Goal: Task Accomplishment & Management: Manage account settings

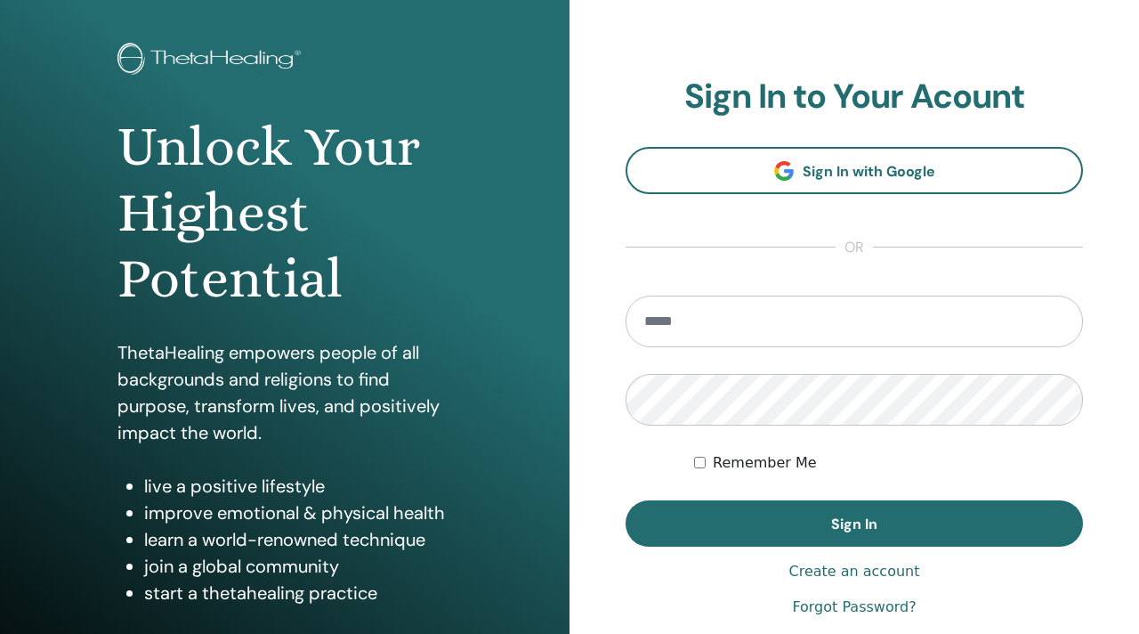
scroll to position [101, 0]
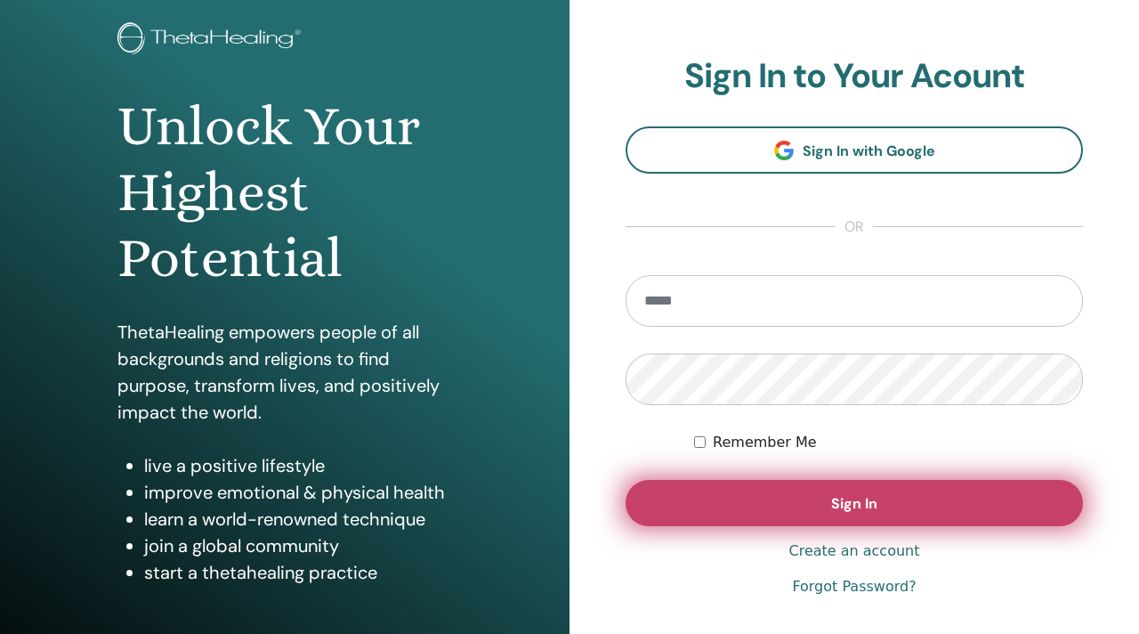
type input "**********"
click at [829, 498] on button "Sign In" at bounding box center [855, 503] width 458 height 46
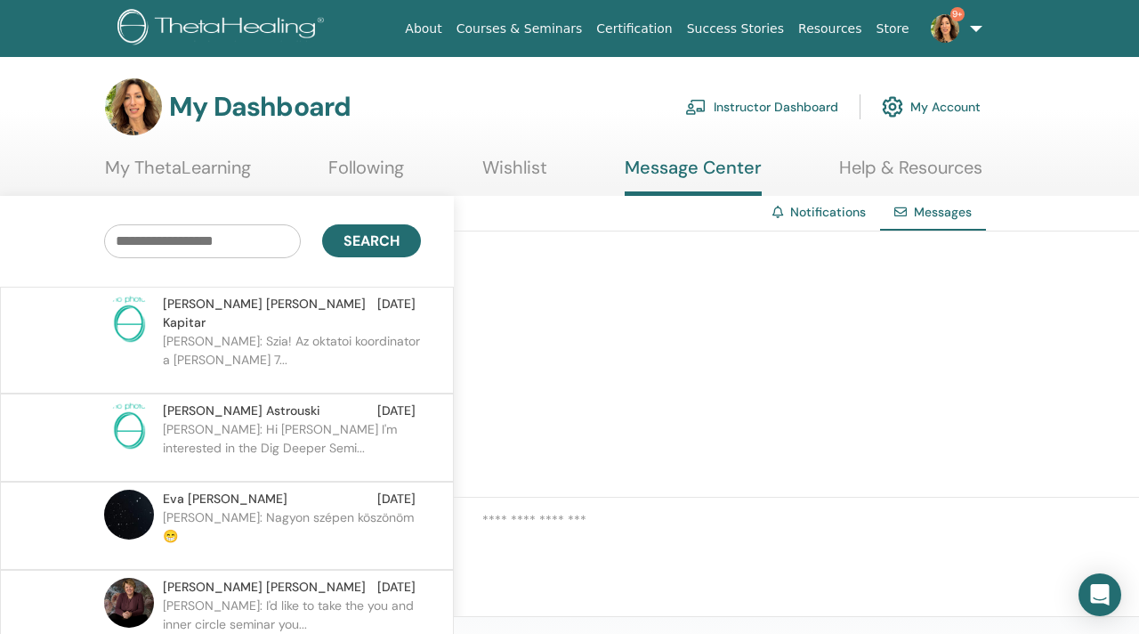
click at [772, 102] on link "Instructor Dashboard" at bounding box center [761, 106] width 153 height 39
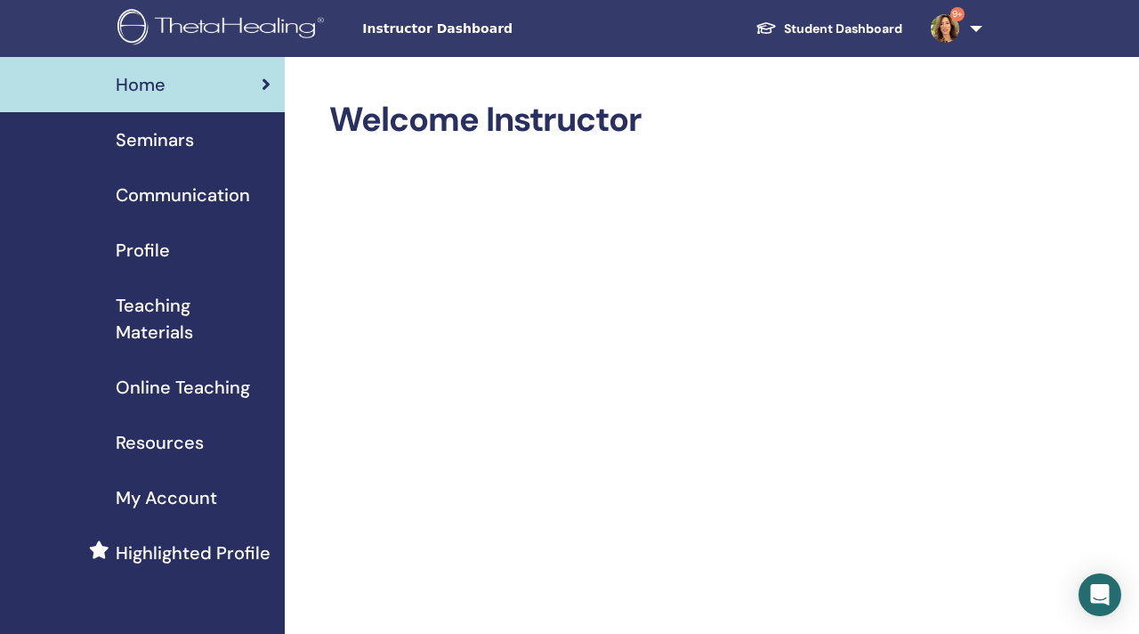
click at [168, 134] on span "Seminars" at bounding box center [155, 139] width 78 height 27
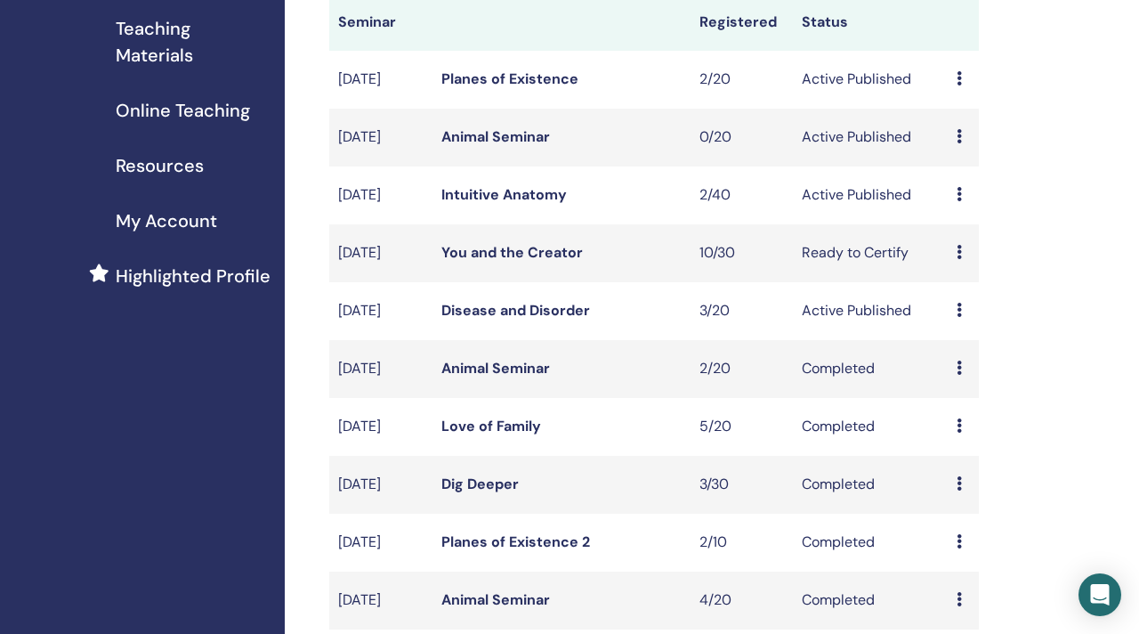
scroll to position [284, 0]
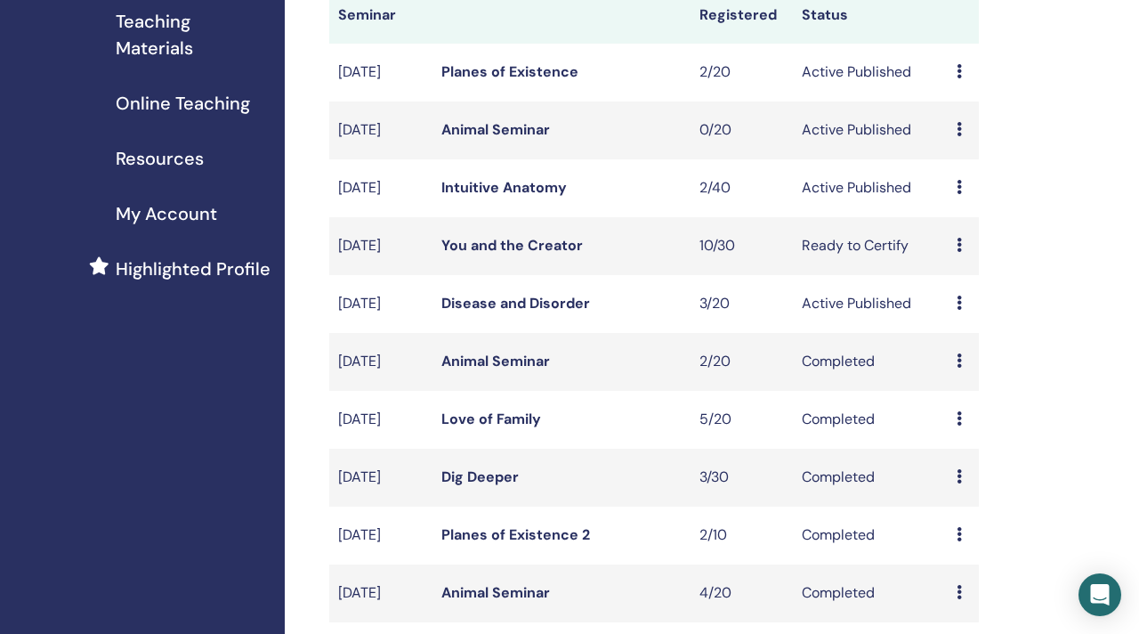
click at [561, 255] on link "You and the Creator" at bounding box center [512, 245] width 142 height 19
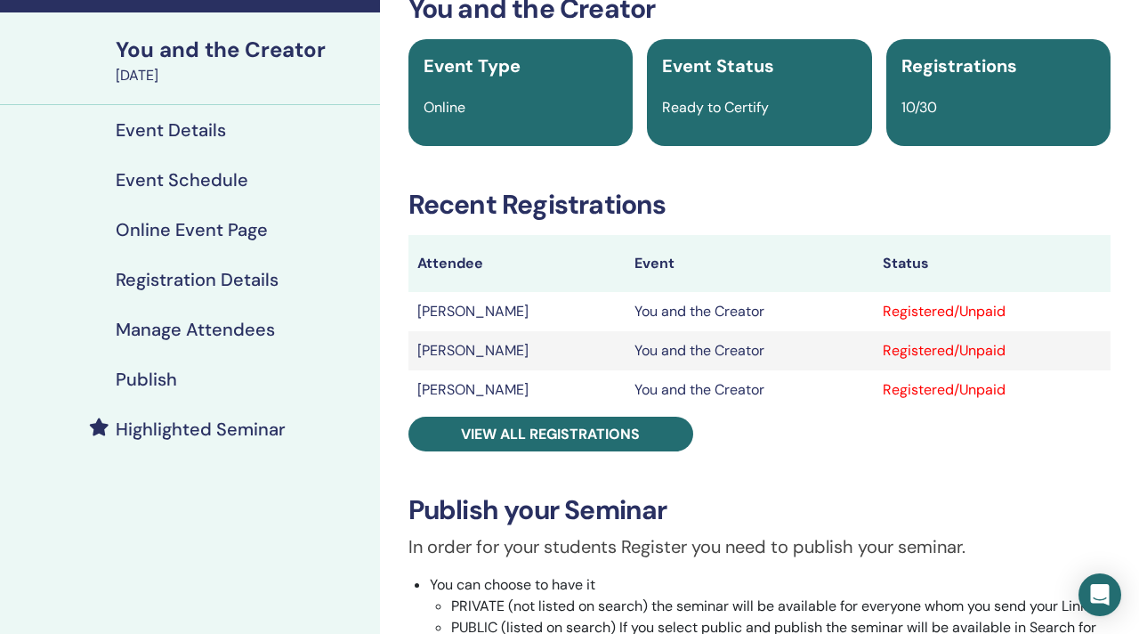
scroll to position [110, 0]
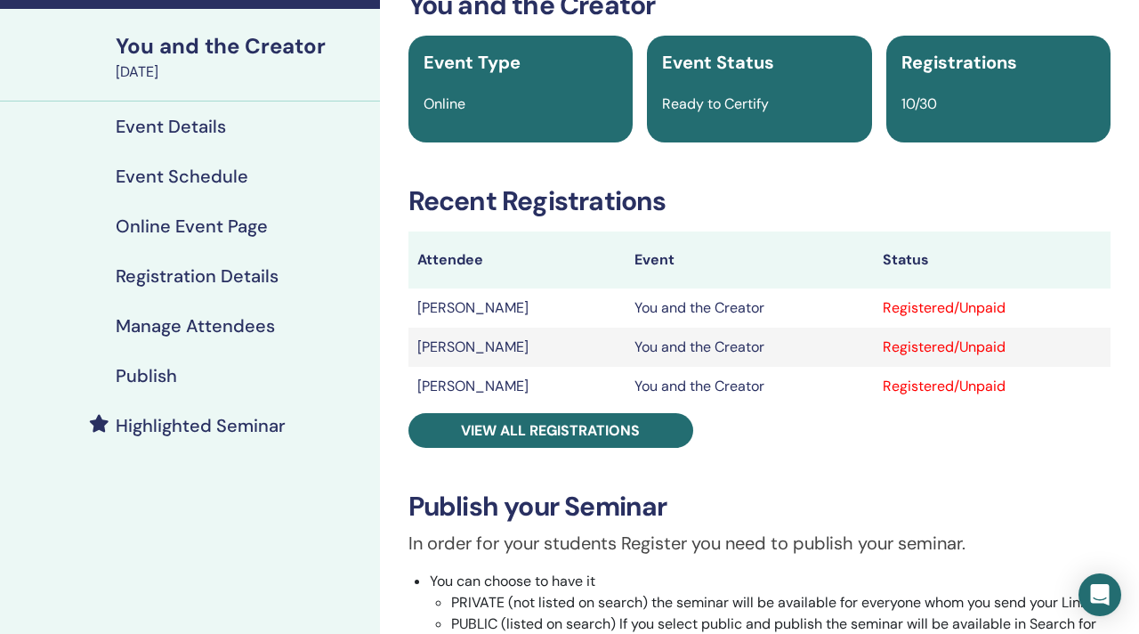
click at [251, 309] on link "Manage Attendees" at bounding box center [190, 326] width 380 height 50
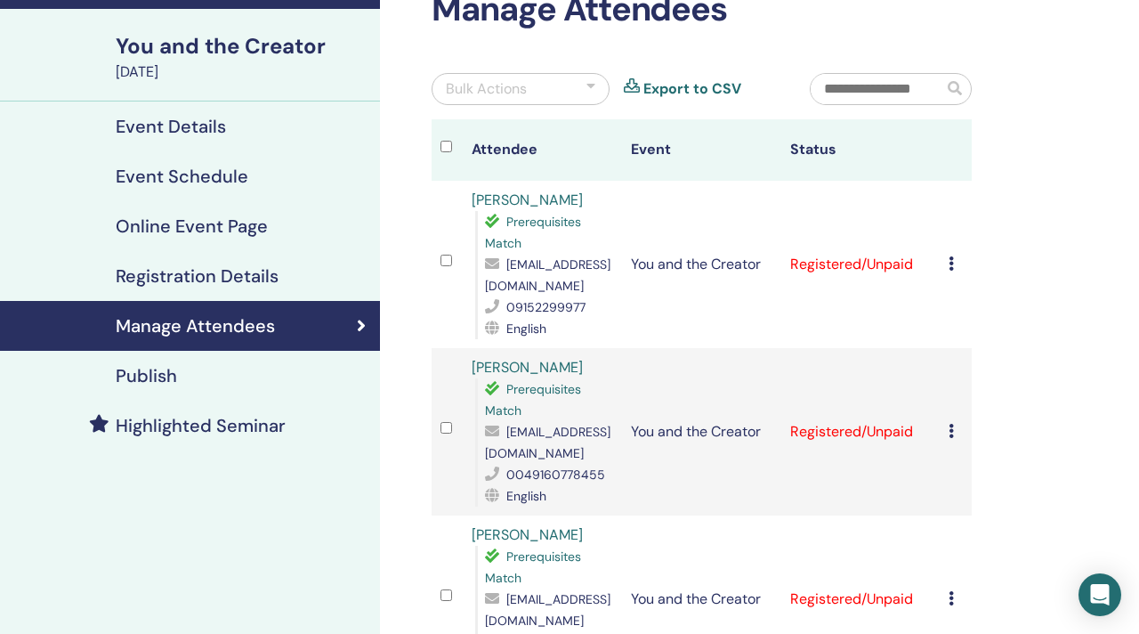
click at [951, 259] on icon at bounding box center [951, 263] width 5 height 14
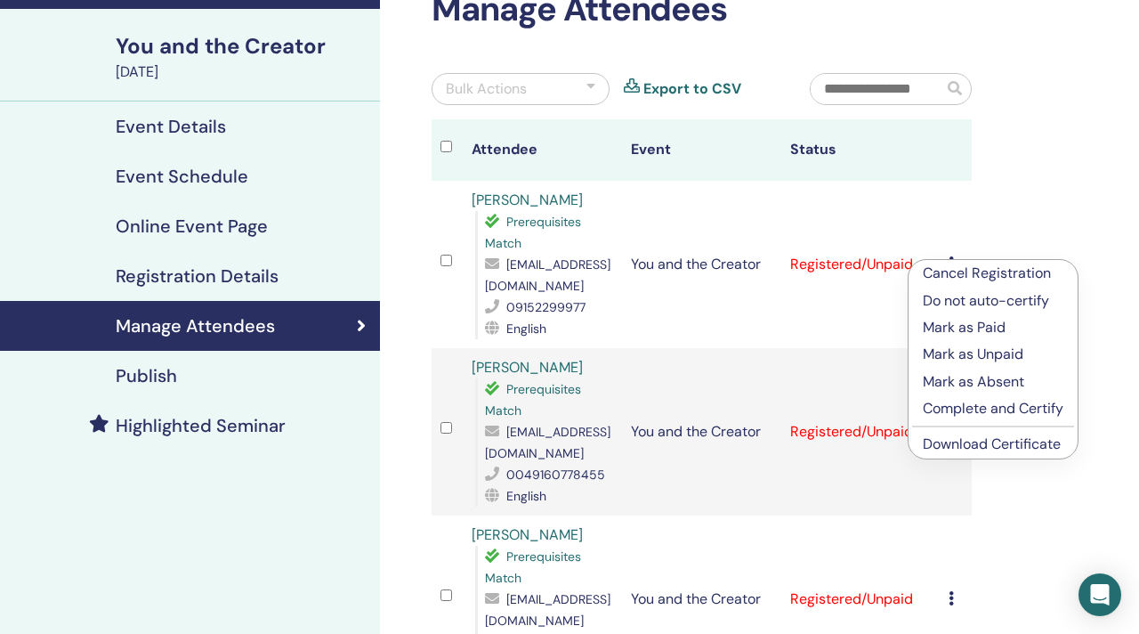
click at [948, 404] on p "Complete and Certify" at bounding box center [993, 408] width 141 height 21
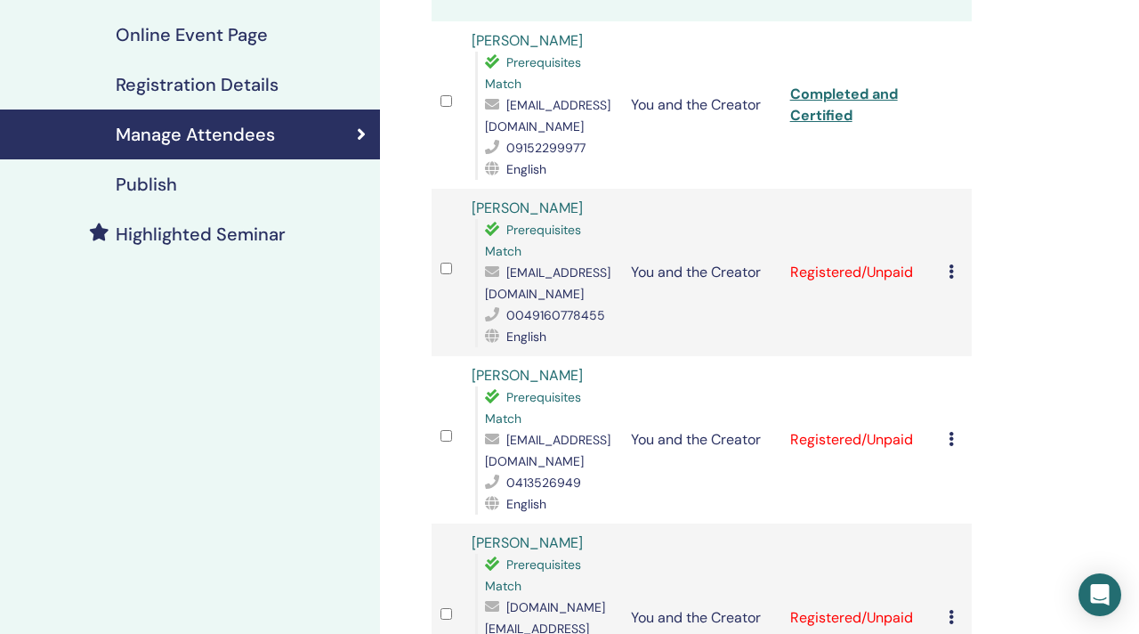
scroll to position [304, 0]
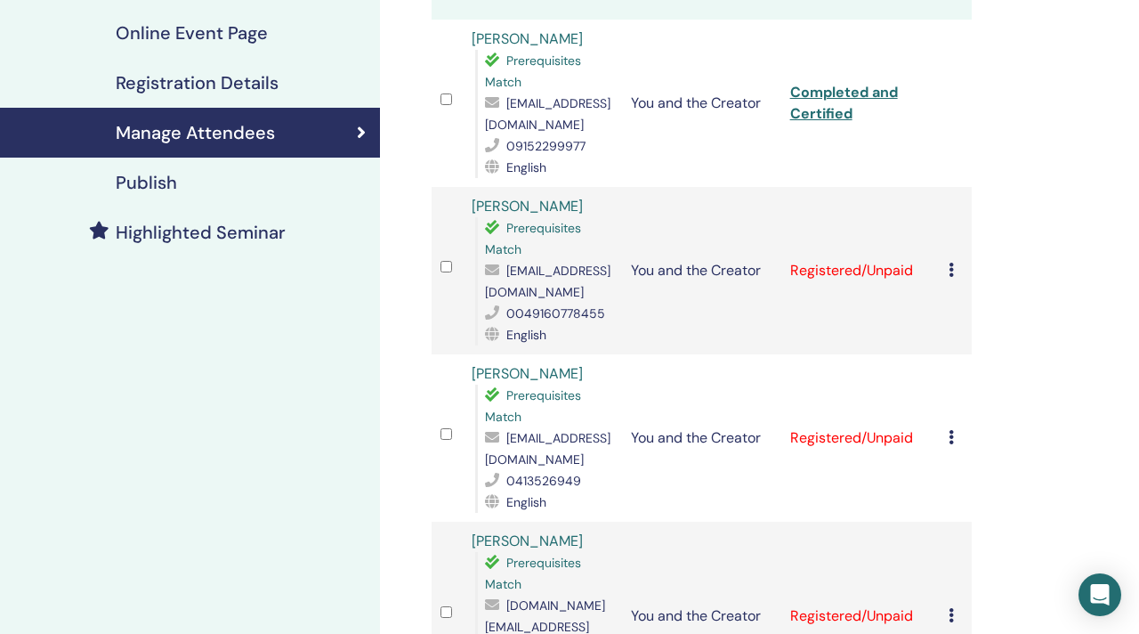
click at [950, 271] on icon at bounding box center [951, 270] width 5 height 14
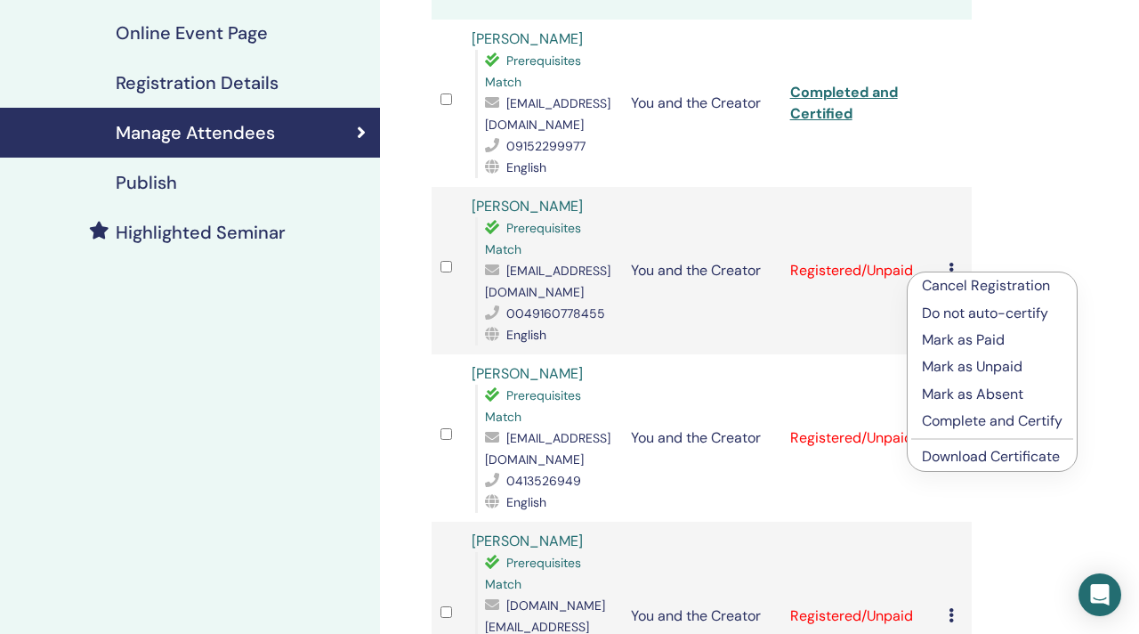
click at [934, 414] on p "Complete and Certify" at bounding box center [992, 420] width 141 height 21
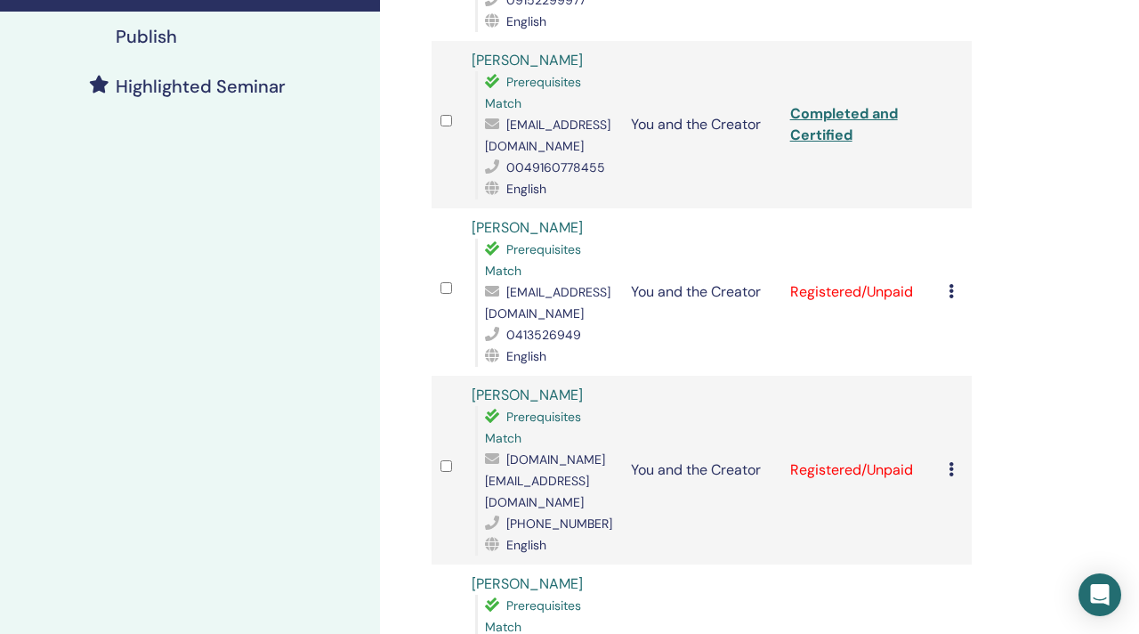
scroll to position [459, 0]
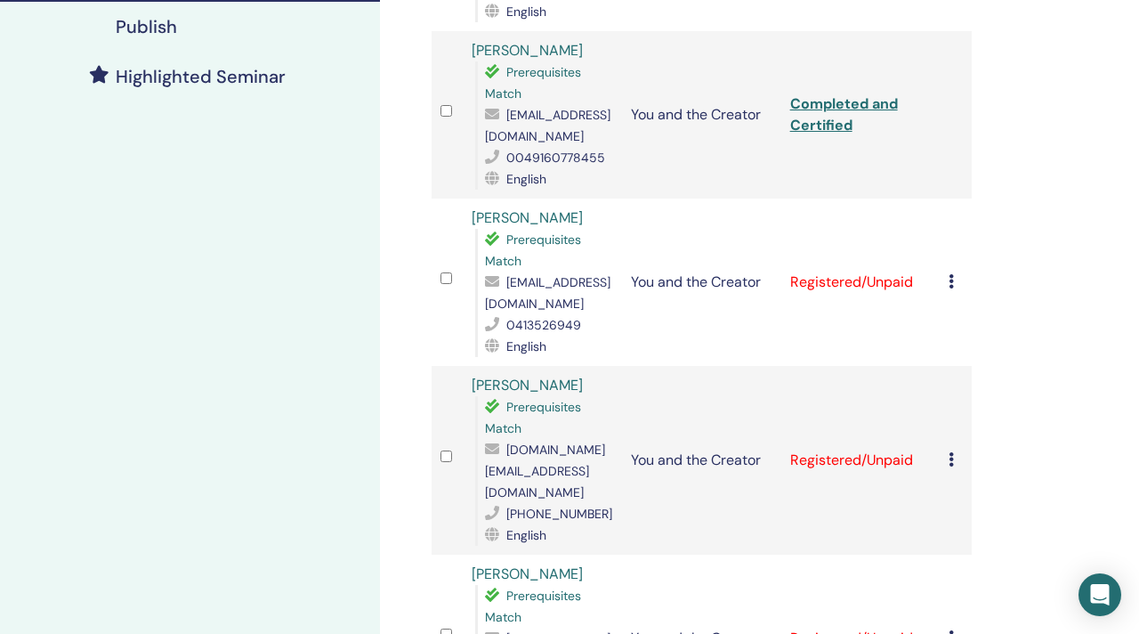
click at [952, 279] on icon at bounding box center [951, 281] width 5 height 14
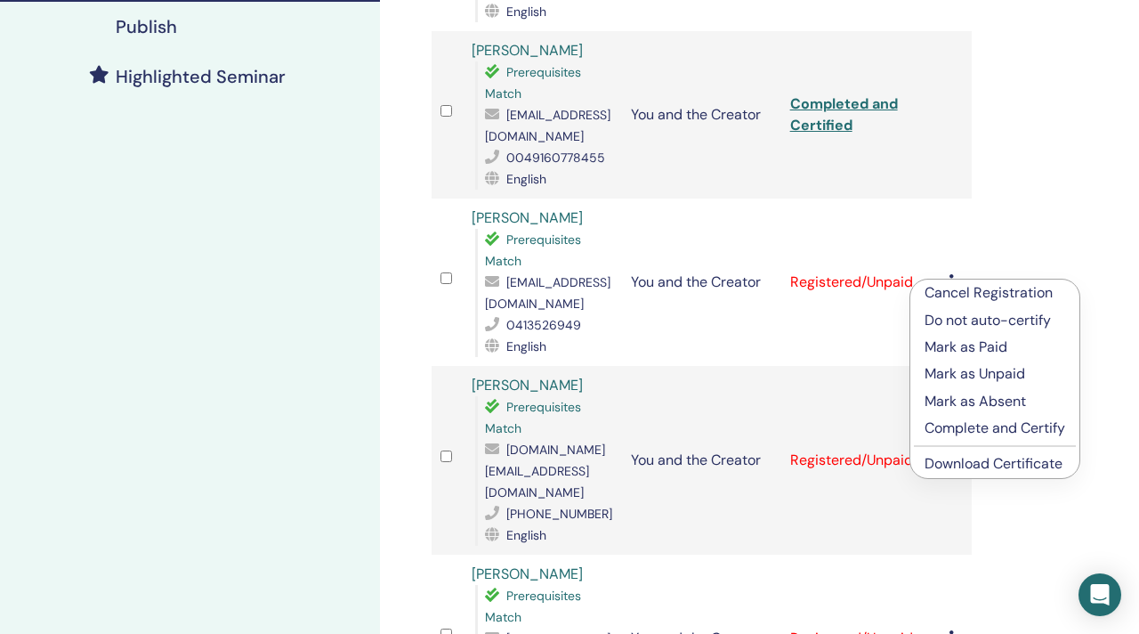
click at [950, 425] on p "Complete and Certify" at bounding box center [995, 427] width 141 height 21
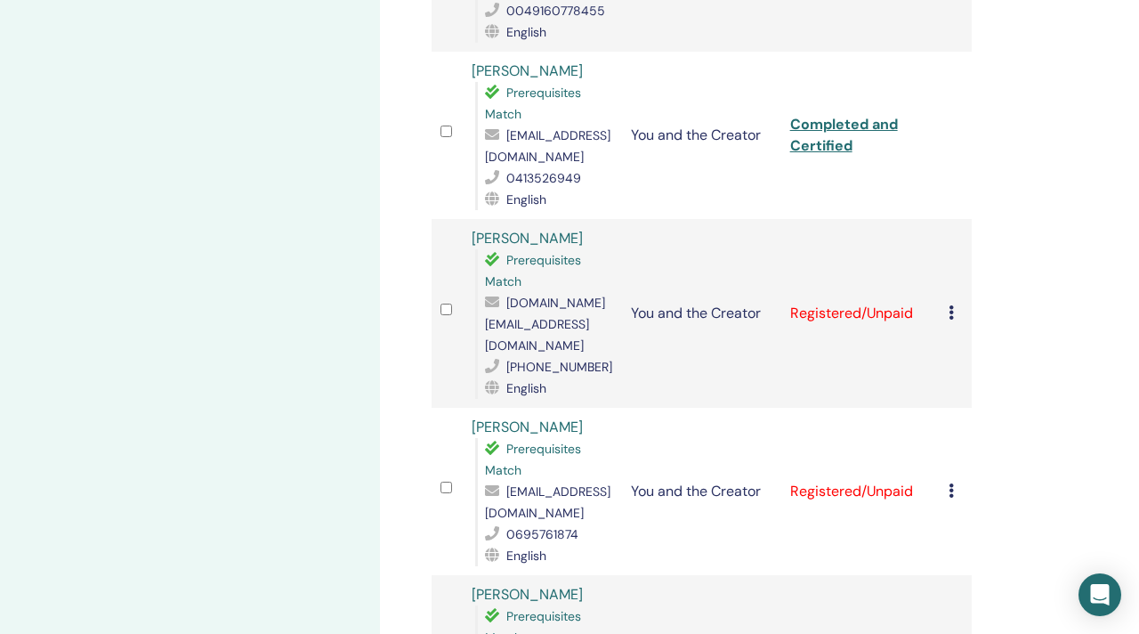
scroll to position [648, 0]
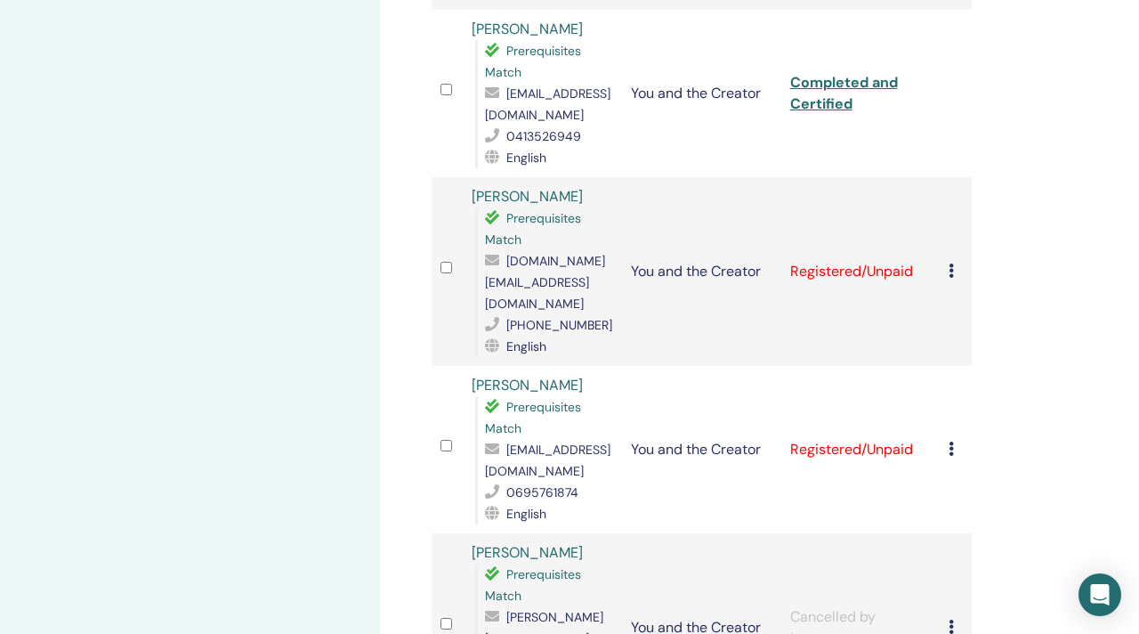
click at [949, 263] on icon at bounding box center [951, 270] width 5 height 14
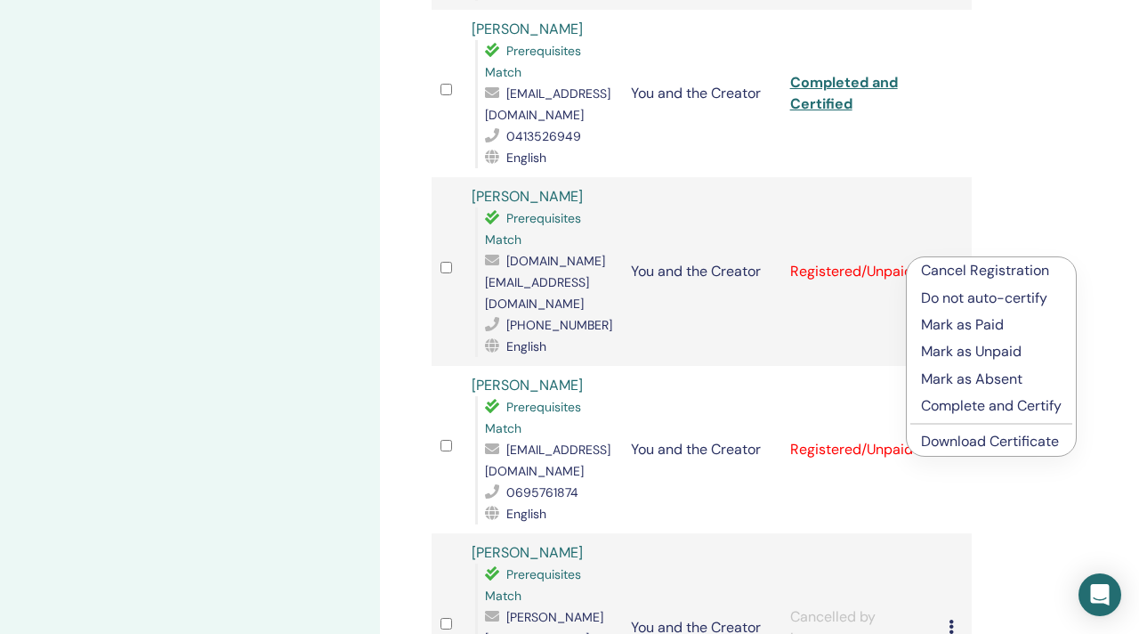
click at [952, 403] on p "Complete and Certify" at bounding box center [991, 405] width 141 height 21
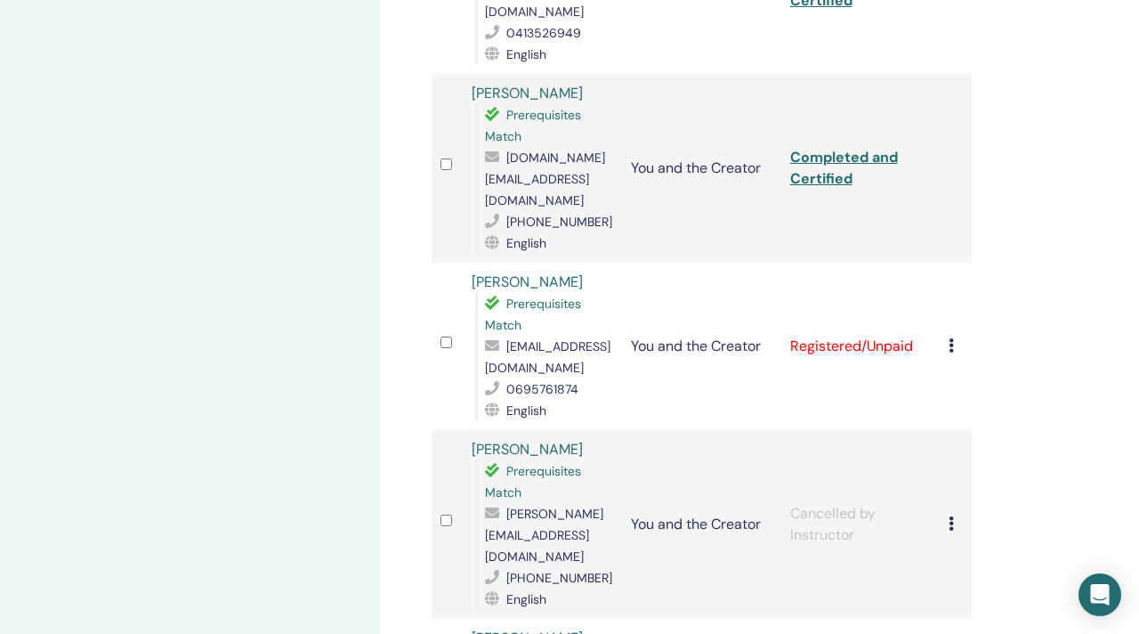
scroll to position [759, 0]
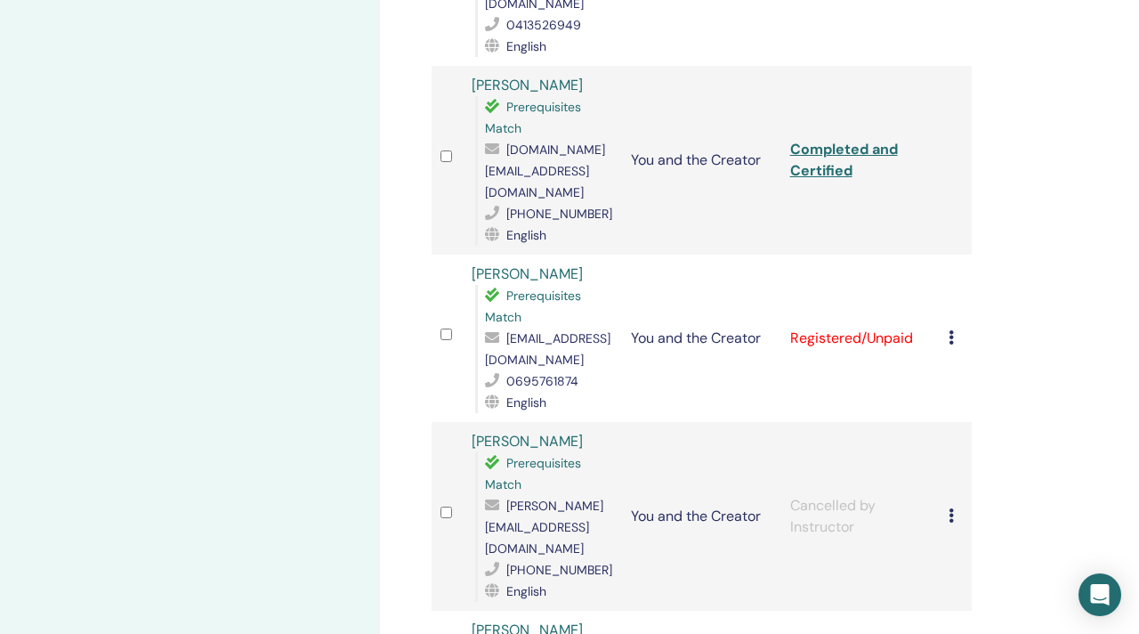
click at [951, 330] on icon at bounding box center [951, 337] width 5 height 14
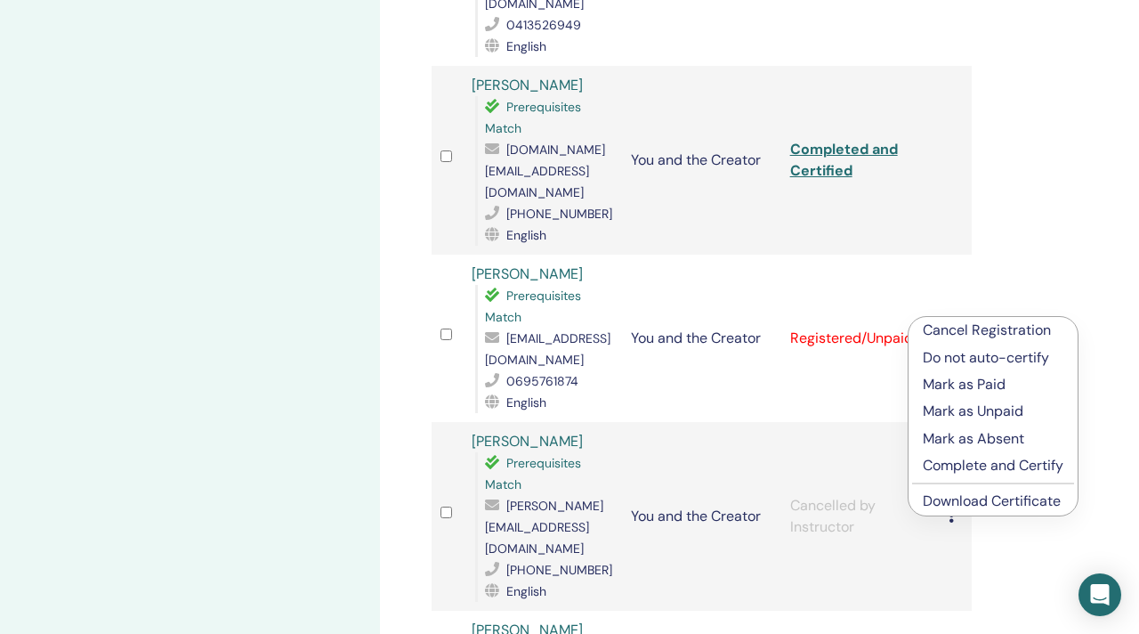
click at [968, 463] on p "Complete and Certify" at bounding box center [993, 465] width 141 height 21
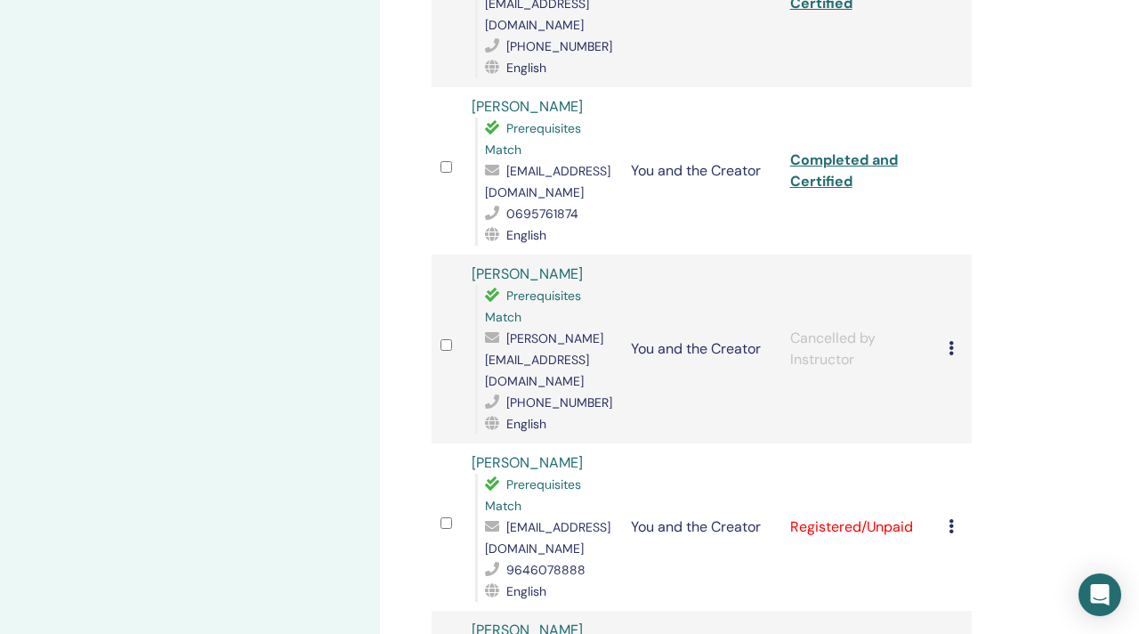
scroll to position [1063, 0]
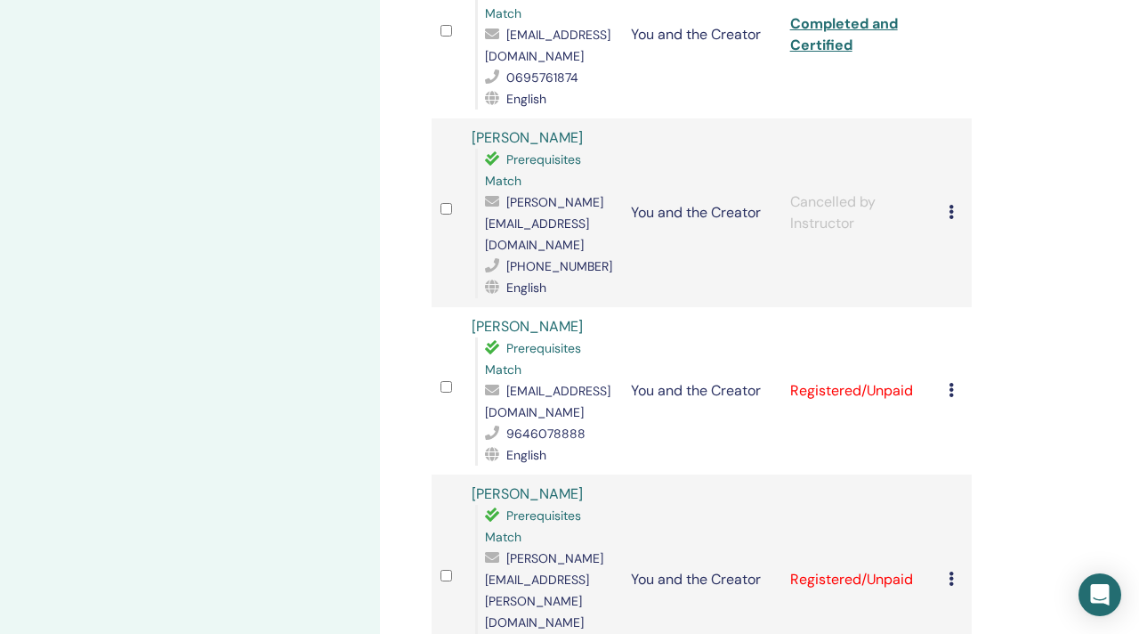
click at [952, 383] on icon at bounding box center [951, 390] width 5 height 14
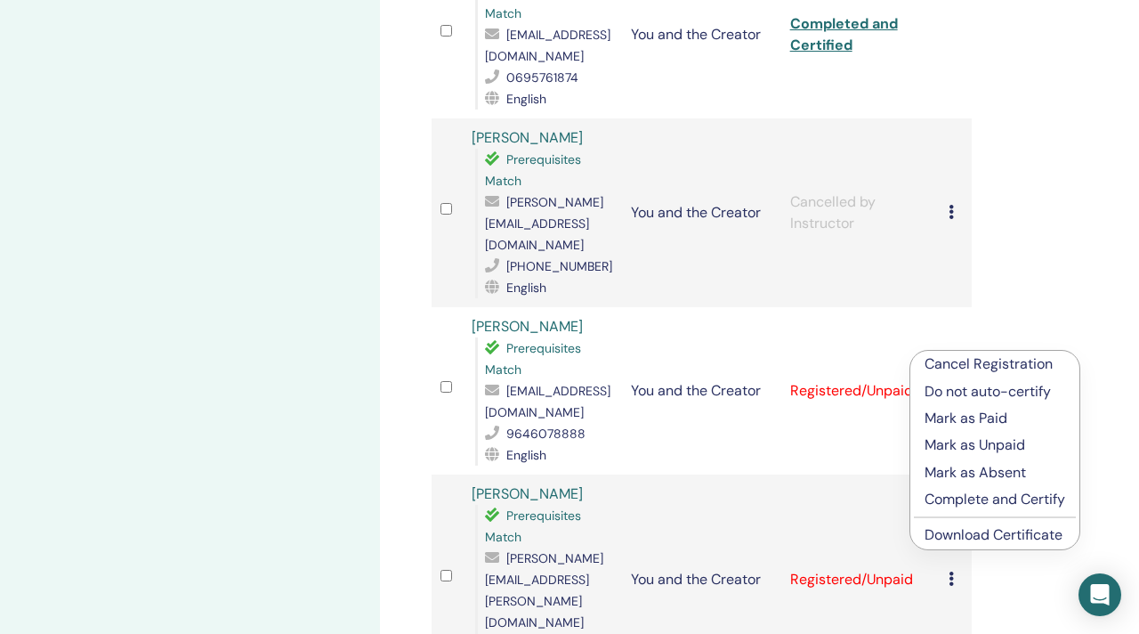
click at [975, 495] on p "Complete and Certify" at bounding box center [995, 499] width 141 height 21
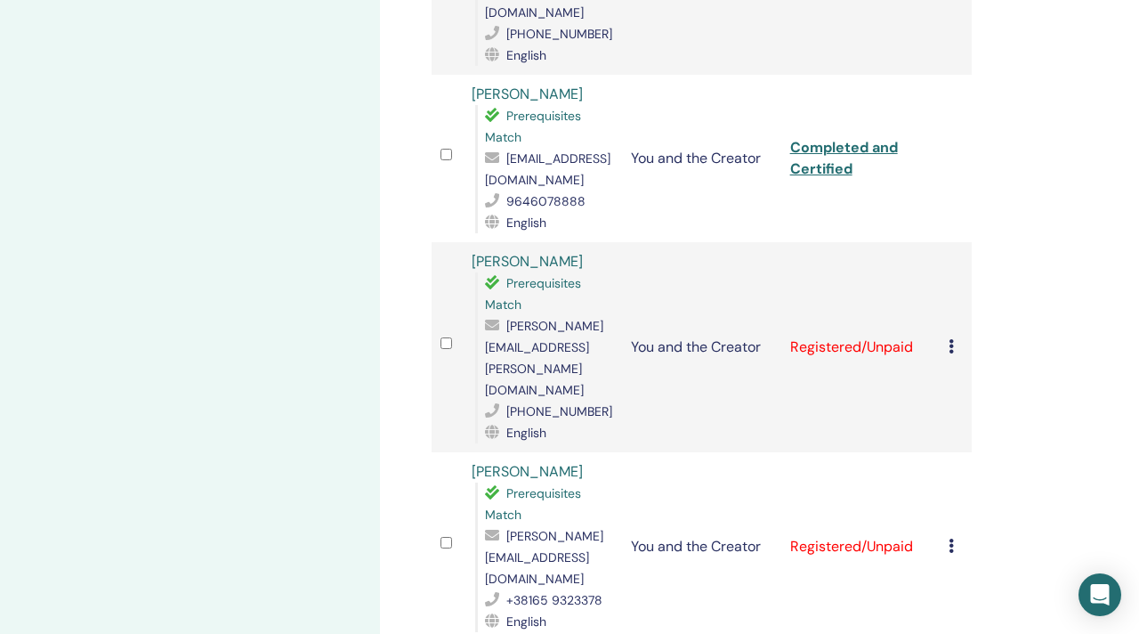
scroll to position [1370, 0]
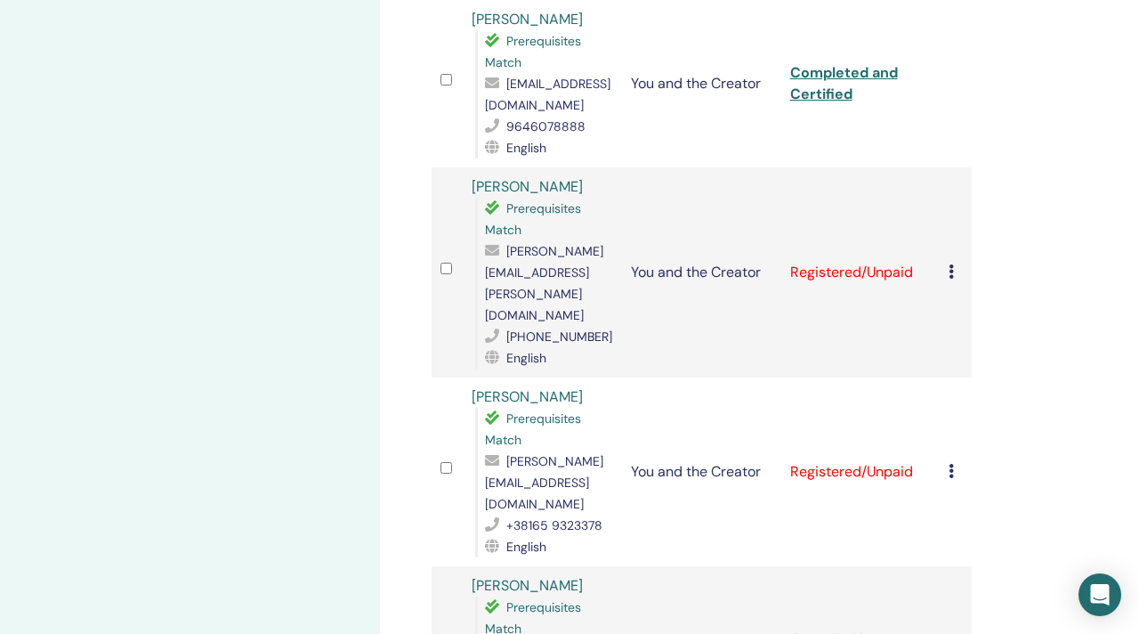
click at [949, 264] on icon at bounding box center [951, 271] width 5 height 14
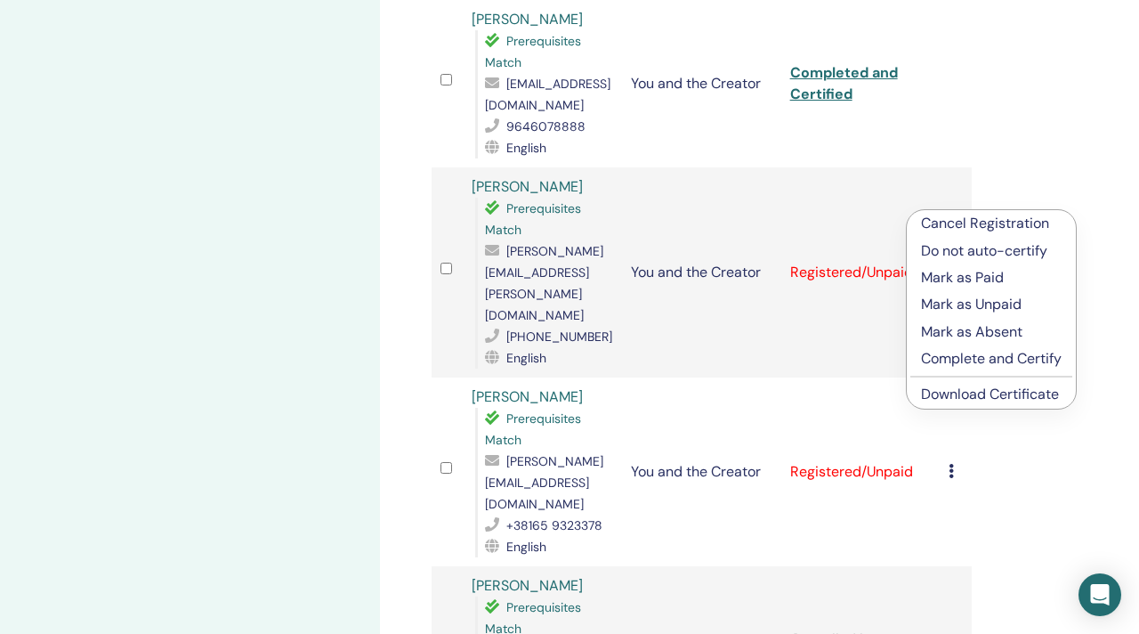
click at [943, 350] on p "Complete and Certify" at bounding box center [991, 358] width 141 height 21
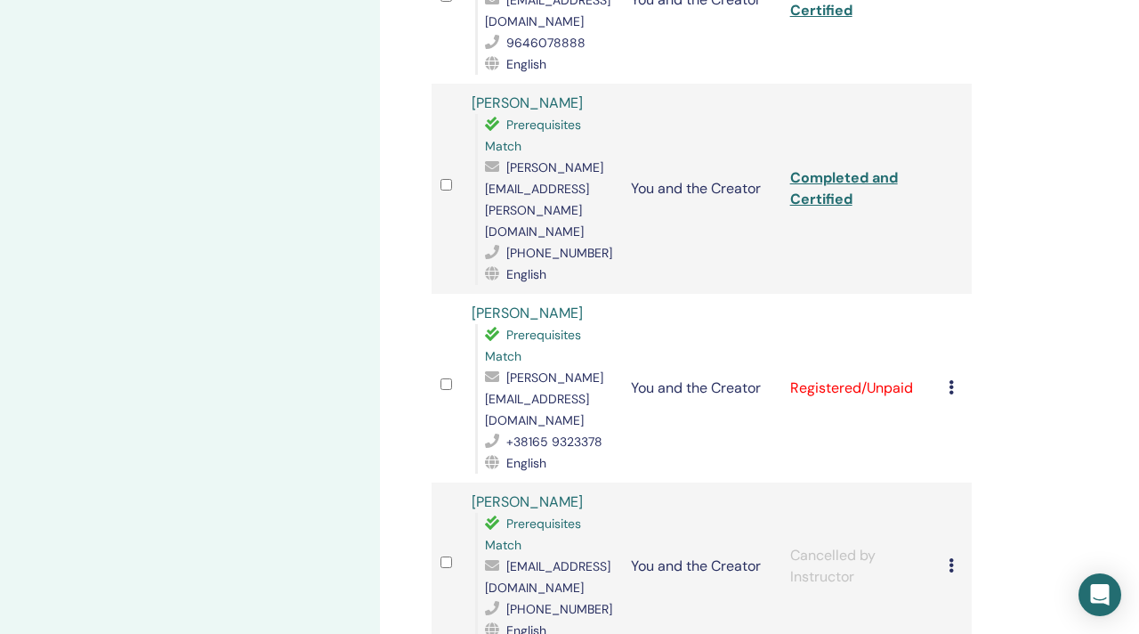
scroll to position [1445, 0]
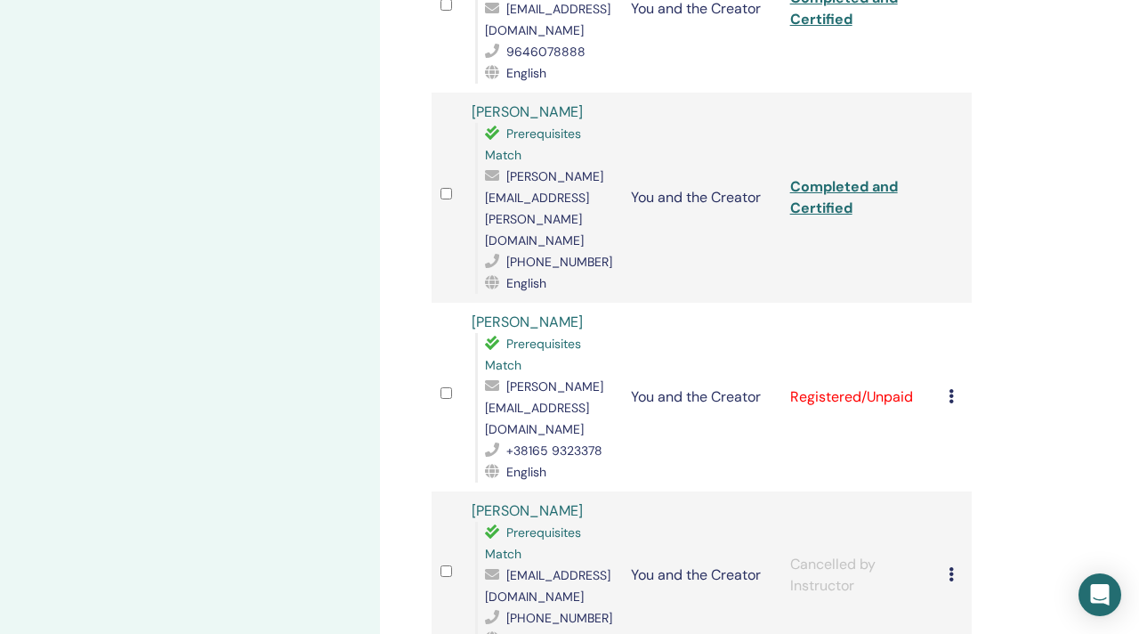
click at [952, 389] on icon at bounding box center [951, 396] width 5 height 14
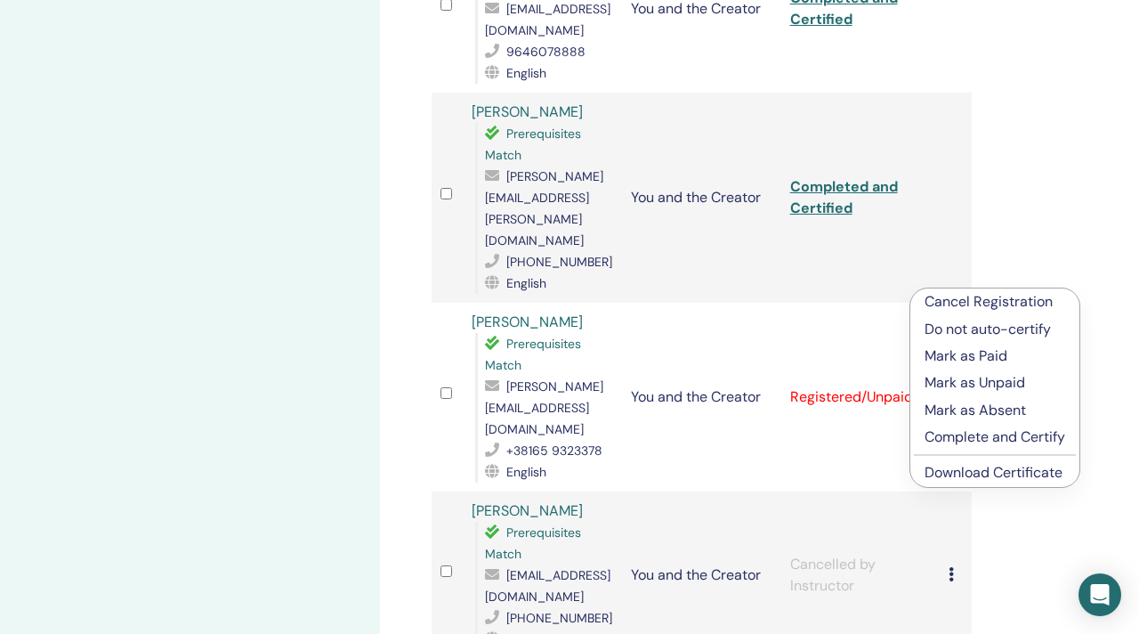
click at [983, 434] on p "Complete and Certify" at bounding box center [995, 436] width 141 height 21
